Goal: Find specific page/section: Find specific page/section

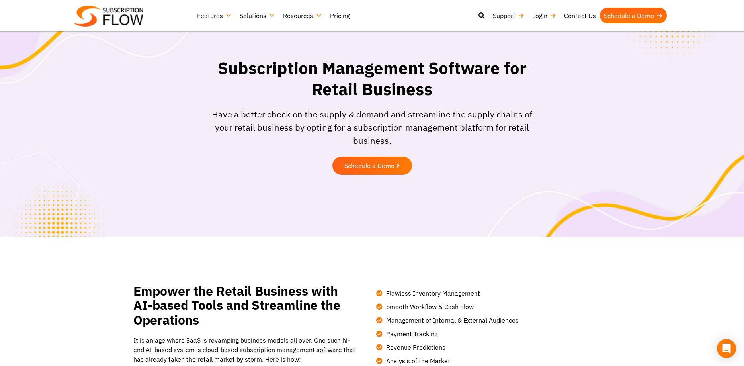
click at [262, 13] on link "Solutions" at bounding box center [257, 16] width 43 height 16
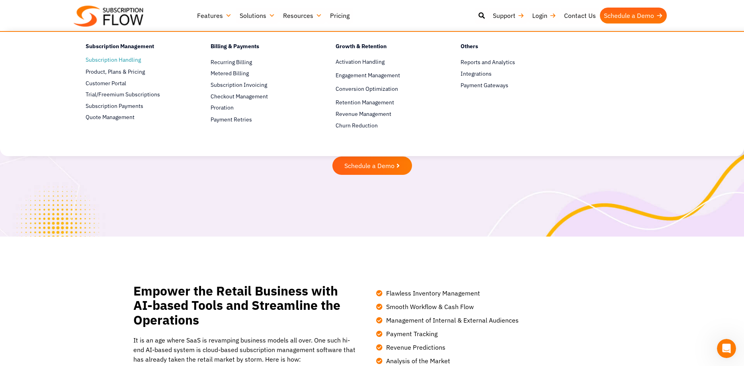
click at [122, 60] on link "Subscription Handling" at bounding box center [134, 60] width 97 height 10
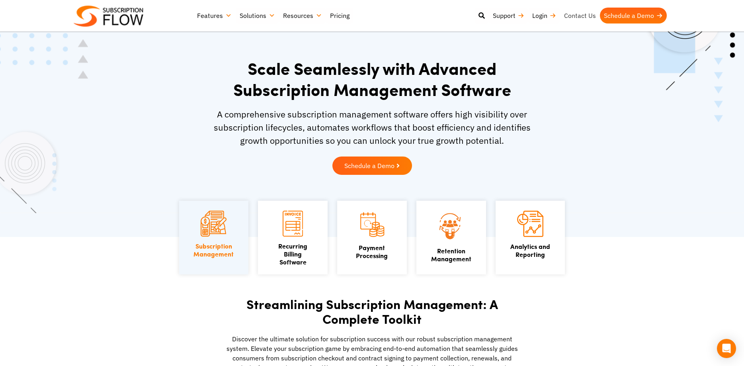
click at [577, 12] on link "Contact Us" at bounding box center [580, 16] width 40 height 16
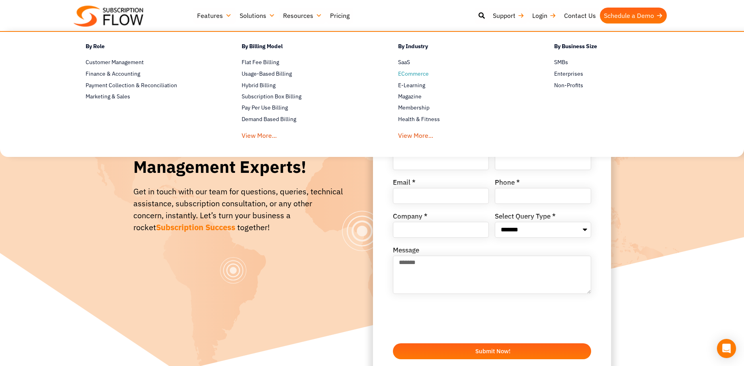
click at [415, 73] on span "ECommerce" at bounding box center [413, 74] width 31 height 8
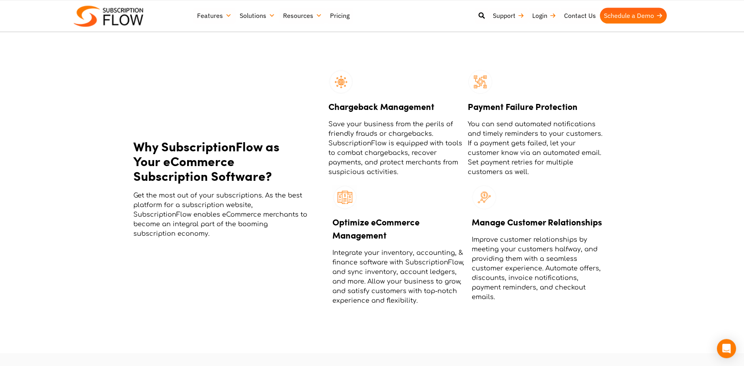
scroll to position [658, 0]
